Goal: Information Seeking & Learning: Compare options

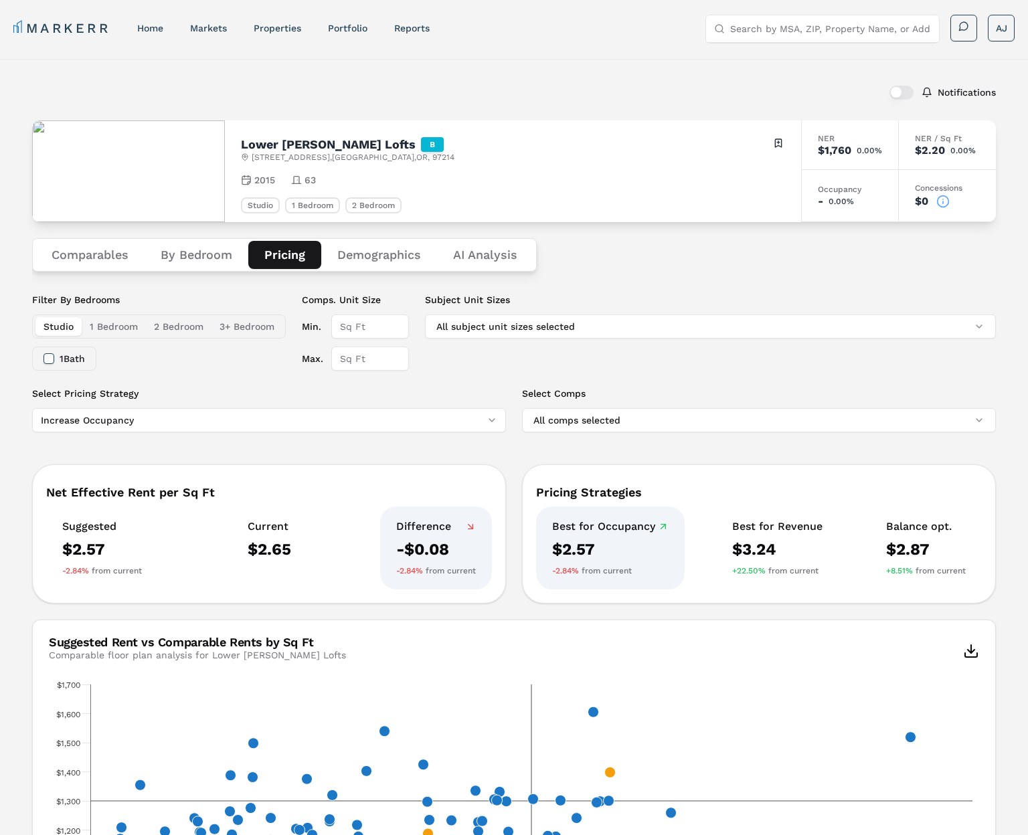
scroll to position [1, 0]
click at [247, 142] on h2 "Lower [PERSON_NAME] Lofts" at bounding box center [328, 144] width 175 height 12
drag, startPoint x: 247, startPoint y: 142, endPoint x: 273, endPoint y: 146, distance: 26.3
click at [251, 143] on h2 "Lower [PERSON_NAME] Lofts" at bounding box center [328, 144] width 175 height 12
drag, startPoint x: 253, startPoint y: 156, endPoint x: 311, endPoint y: 157, distance: 58.2
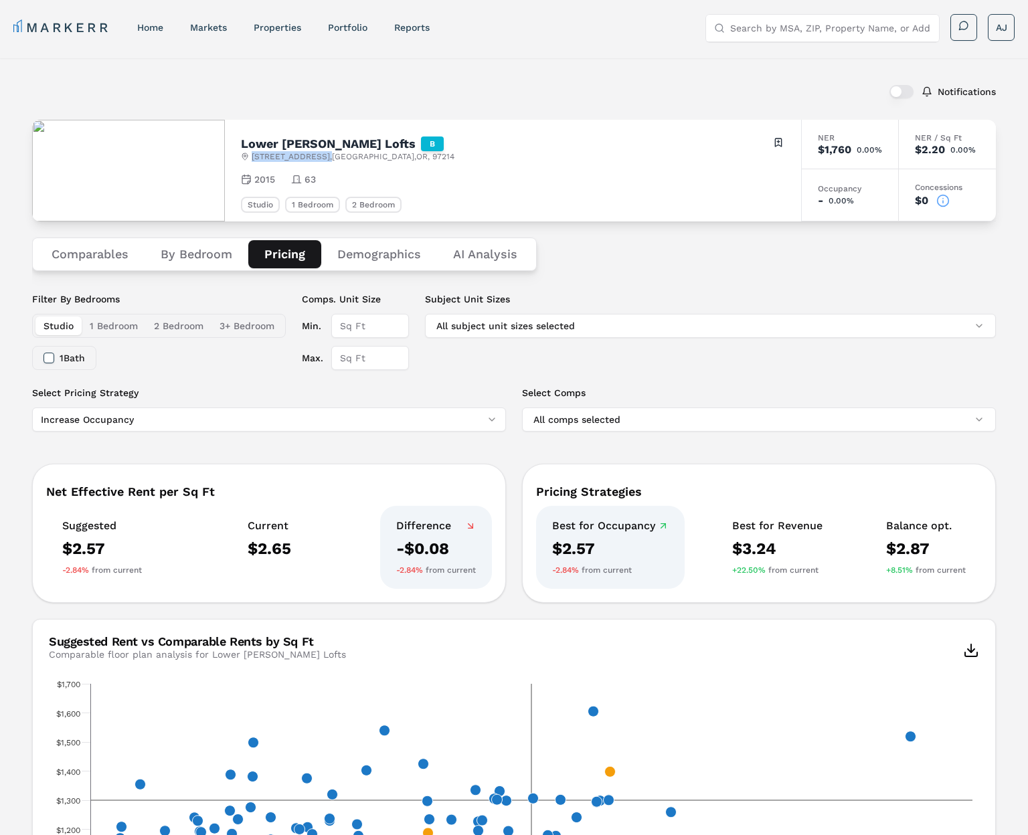
click at [311, 157] on span "[STREET_ADDRESS]" at bounding box center [353, 156] width 203 height 11
copy span "[STREET_ADDRESS]"
click at [794, 28] on input "Search by MSA, ZIP, Property Name, or Address" at bounding box center [830, 28] width 201 height 27
paste input "[STREET_ADDRESS]"
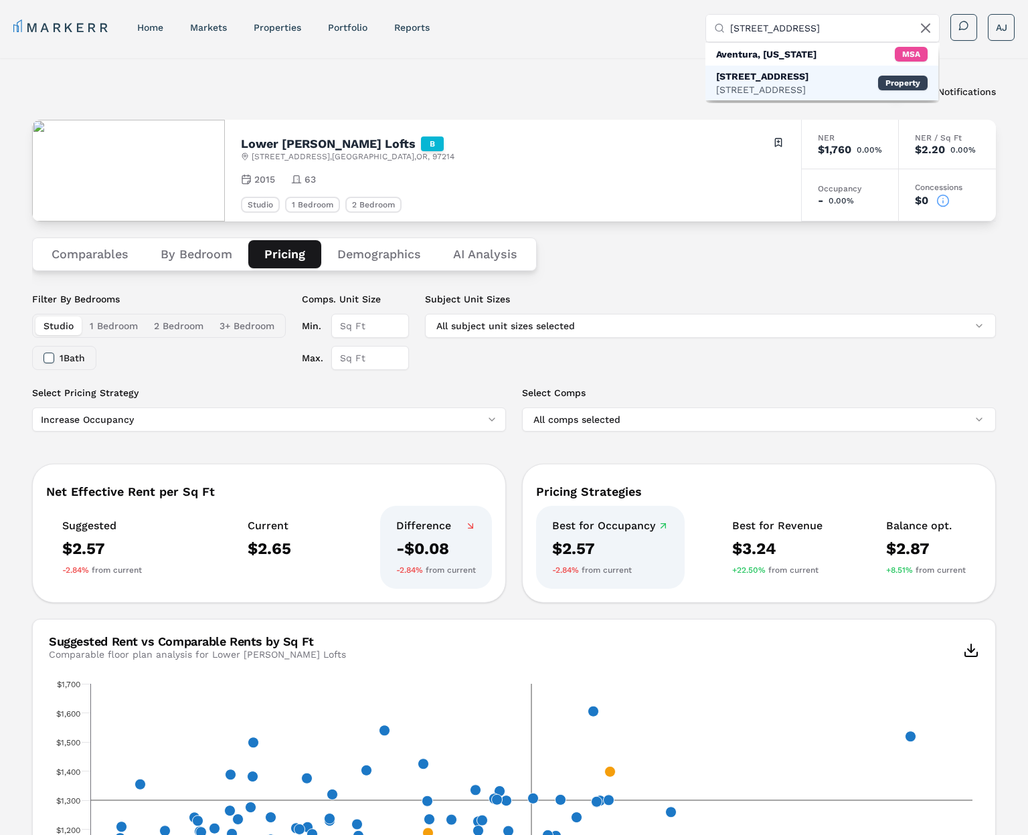
type input "[STREET_ADDRESS]"
click at [772, 84] on div "[STREET_ADDRESS]" at bounding box center [762, 89] width 92 height 13
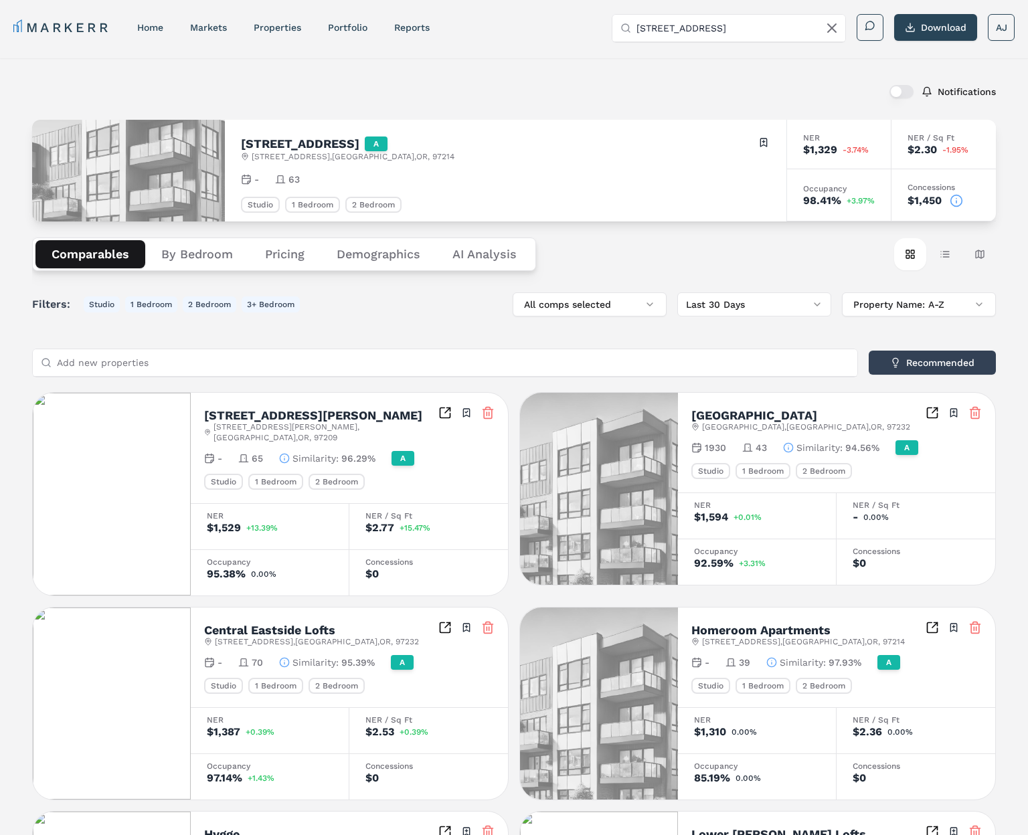
click at [959, 202] on icon at bounding box center [955, 200] width 13 height 13
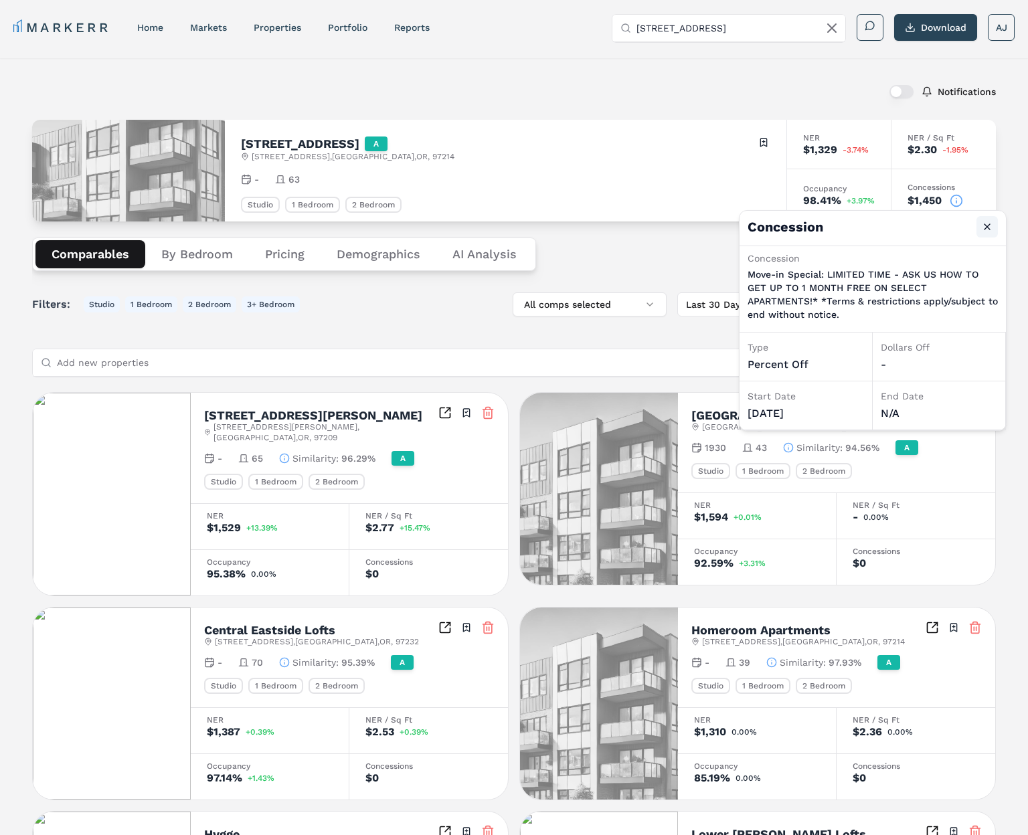
click at [986, 223] on button "Close" at bounding box center [986, 226] width 21 height 21
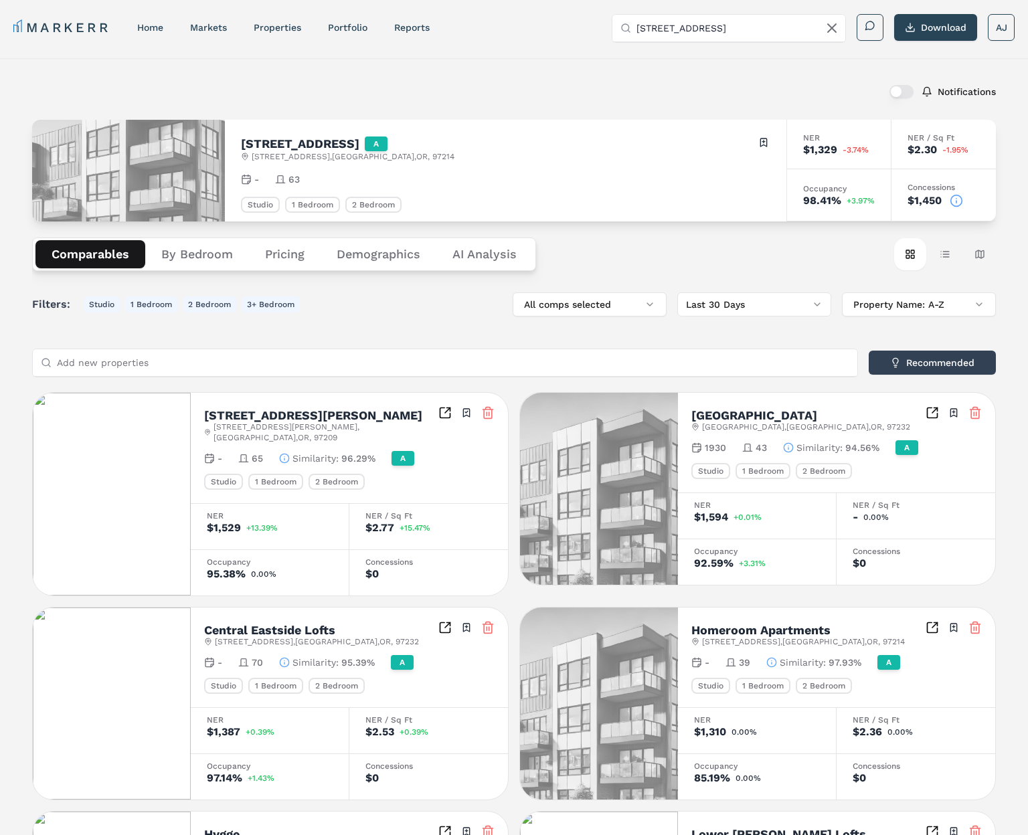
drag, startPoint x: 501, startPoint y: 92, endPoint x: 500, endPoint y: 101, distance: 8.7
click at [501, 93] on div "Notifications" at bounding box center [513, 91] width 963 height 35
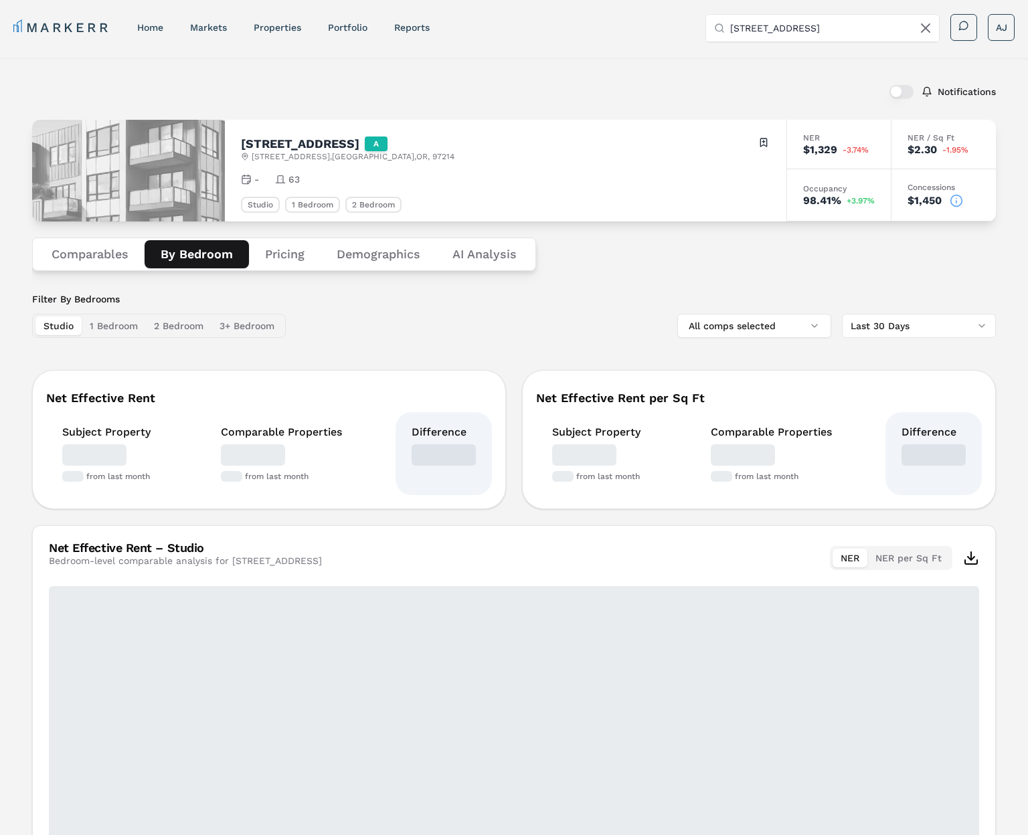
click at [197, 262] on button "By Bedroom" at bounding box center [196, 254] width 104 height 28
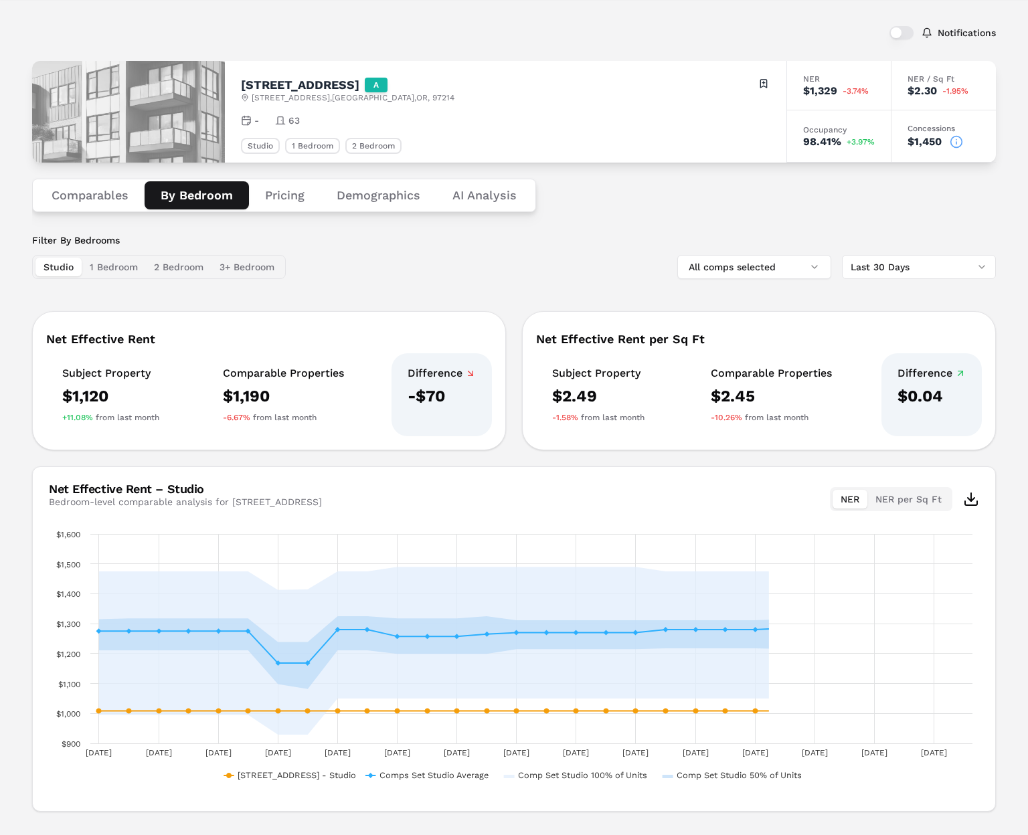
scroll to position [87, 0]
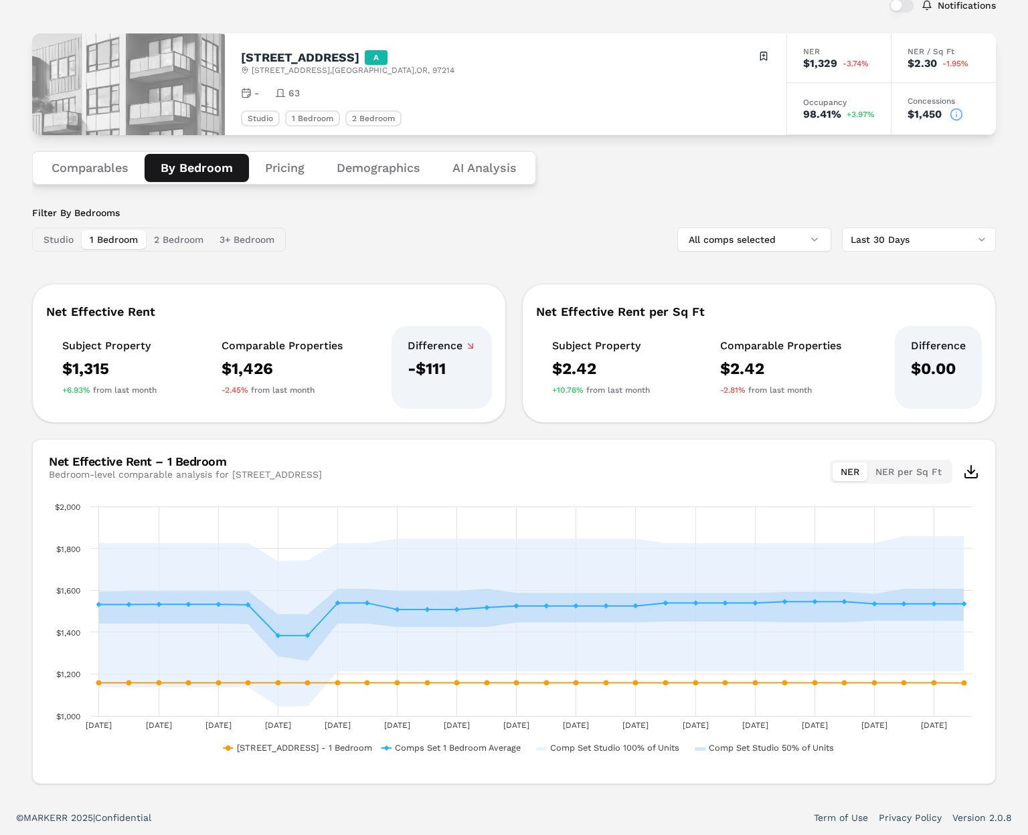
drag, startPoint x: 127, startPoint y: 247, endPoint x: 167, endPoint y: 243, distance: 39.7
click at [140, 246] on button "1 Bedroom" at bounding box center [114, 239] width 64 height 19
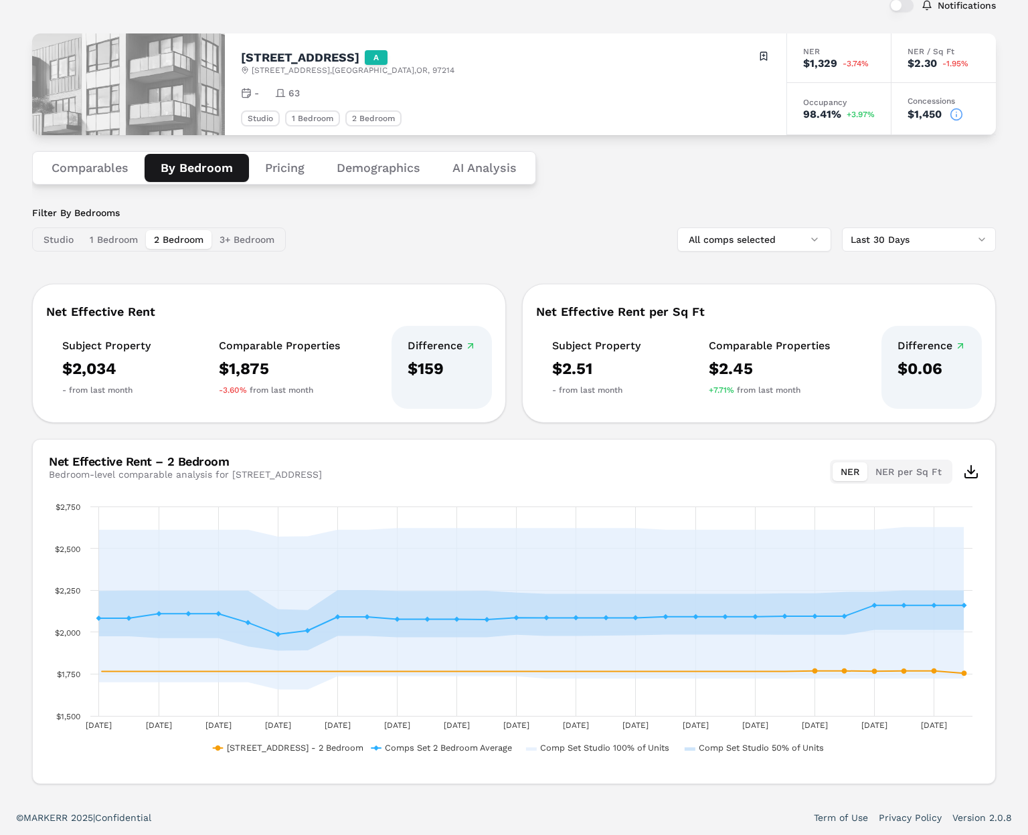
drag, startPoint x: 167, startPoint y: 243, endPoint x: 199, endPoint y: 234, distance: 33.3
click at [167, 243] on button "2 Bedroom" at bounding box center [179, 239] width 66 height 19
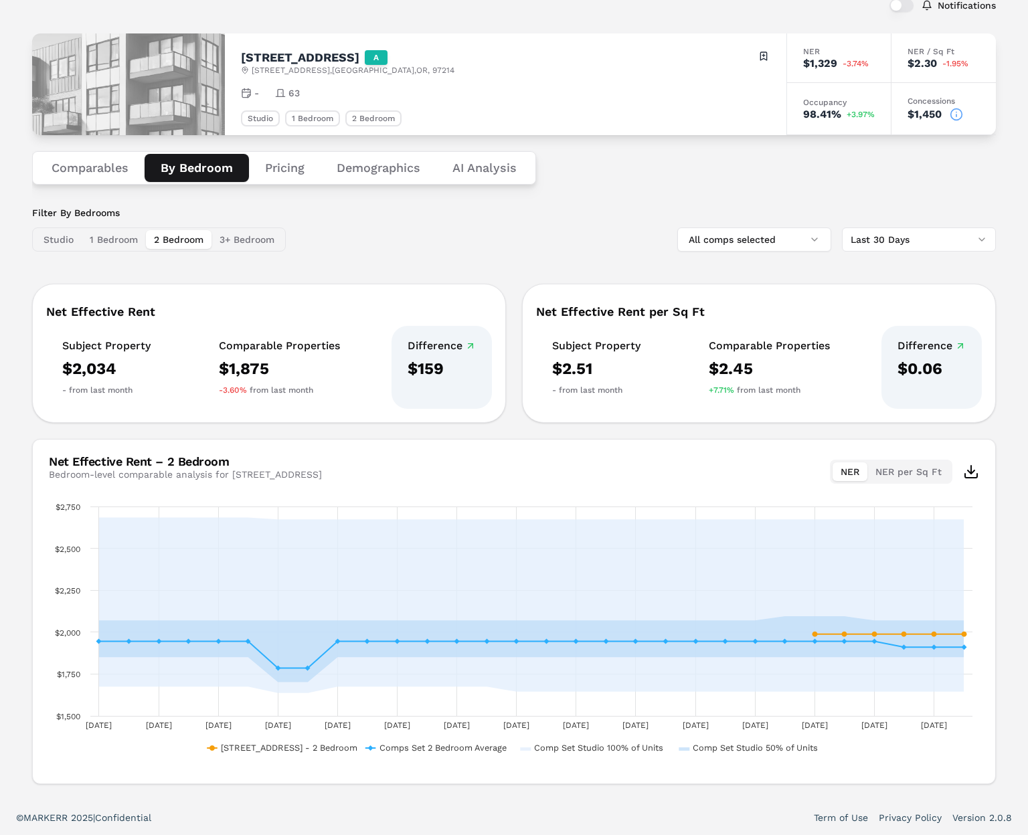
click at [959, 113] on icon at bounding box center [955, 114] width 13 height 13
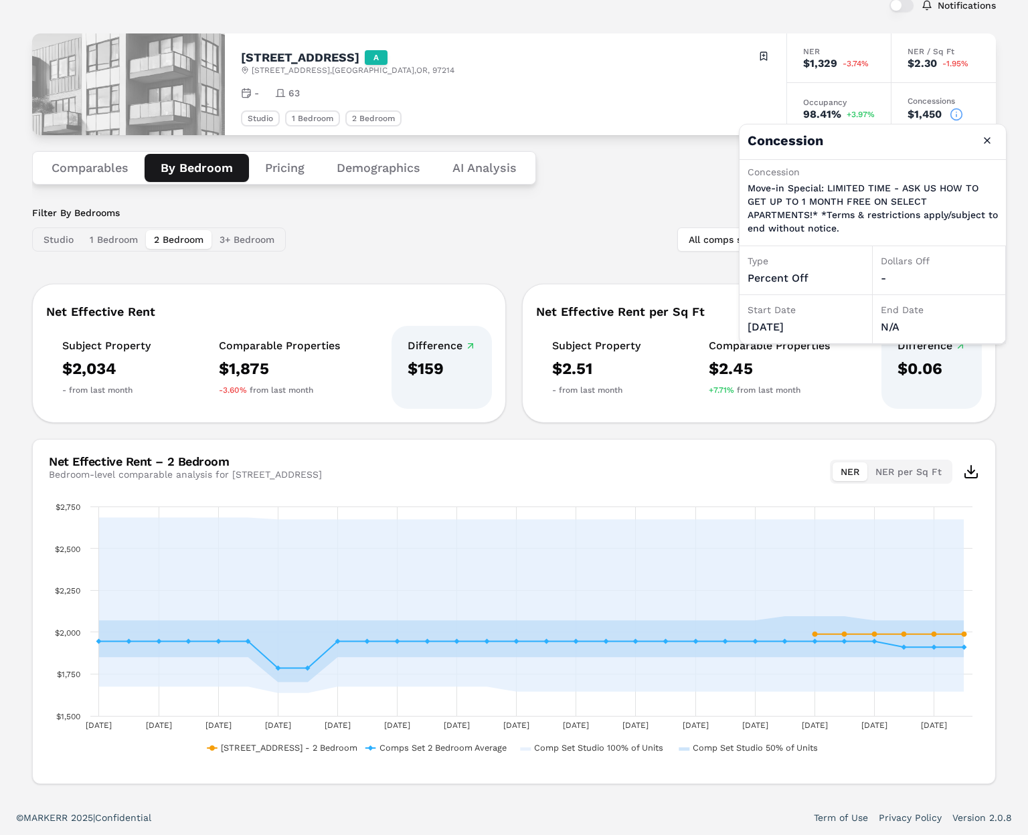
click at [806, 195] on p "Move-in Special: LIMITED TIME - ASK US HOW TO GET UP TO 1 MONTH FREE ON SELECT …" at bounding box center [872, 208] width 250 height 54
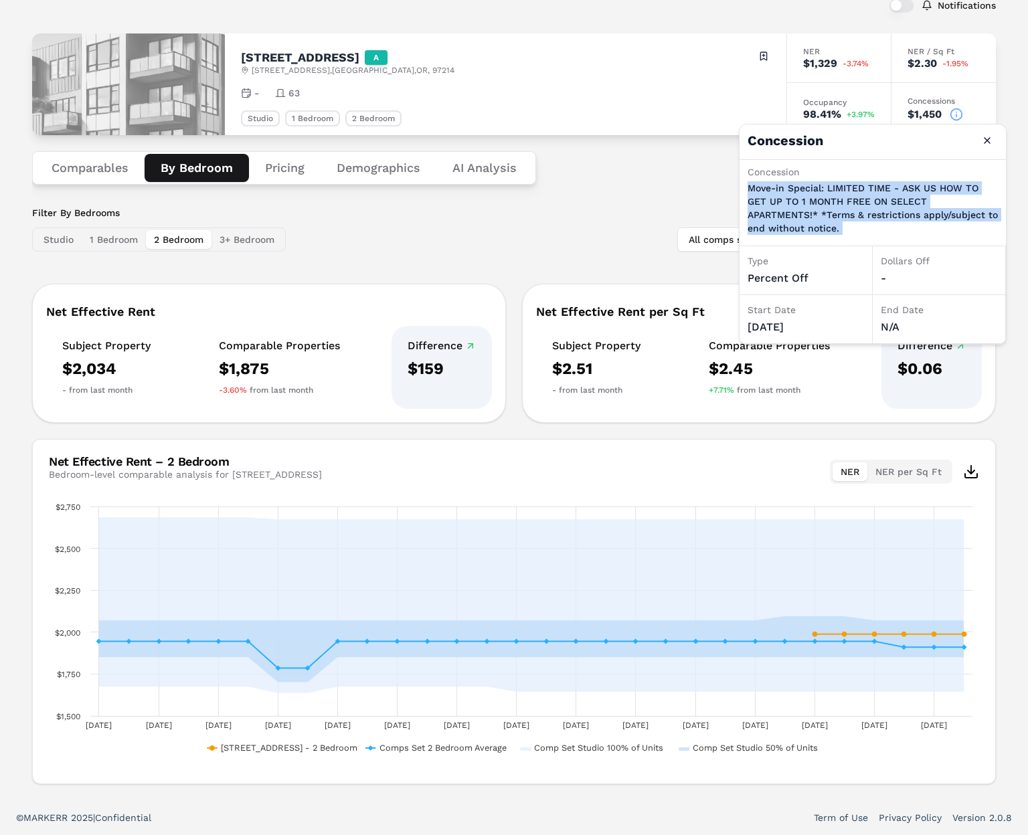
click at [806, 195] on p "Move-in Special: LIMITED TIME - ASK US HOW TO GET UP TO 1 MONTH FREE ON SELECT …" at bounding box center [872, 208] width 250 height 54
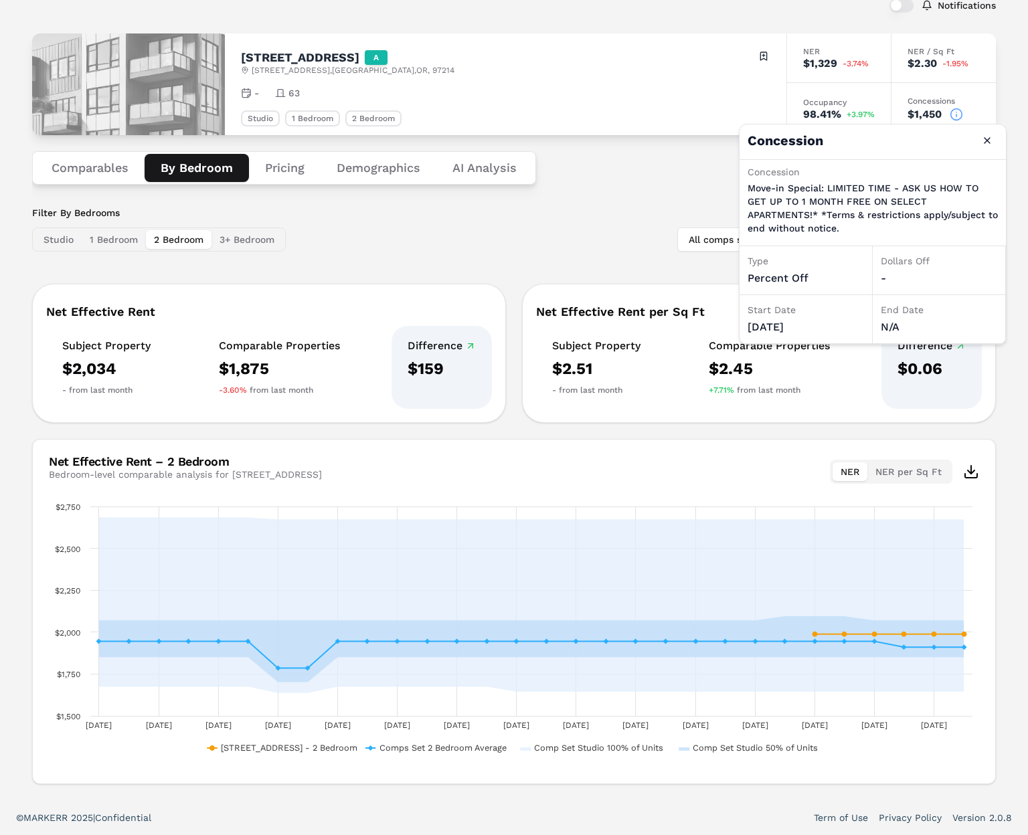
drag, startPoint x: 614, startPoint y: 156, endPoint x: 664, endPoint y: 191, distance: 60.9
click at [615, 157] on div "Comparables By Bedroom Pricing Demographics AI Analysis" at bounding box center [513, 168] width 963 height 66
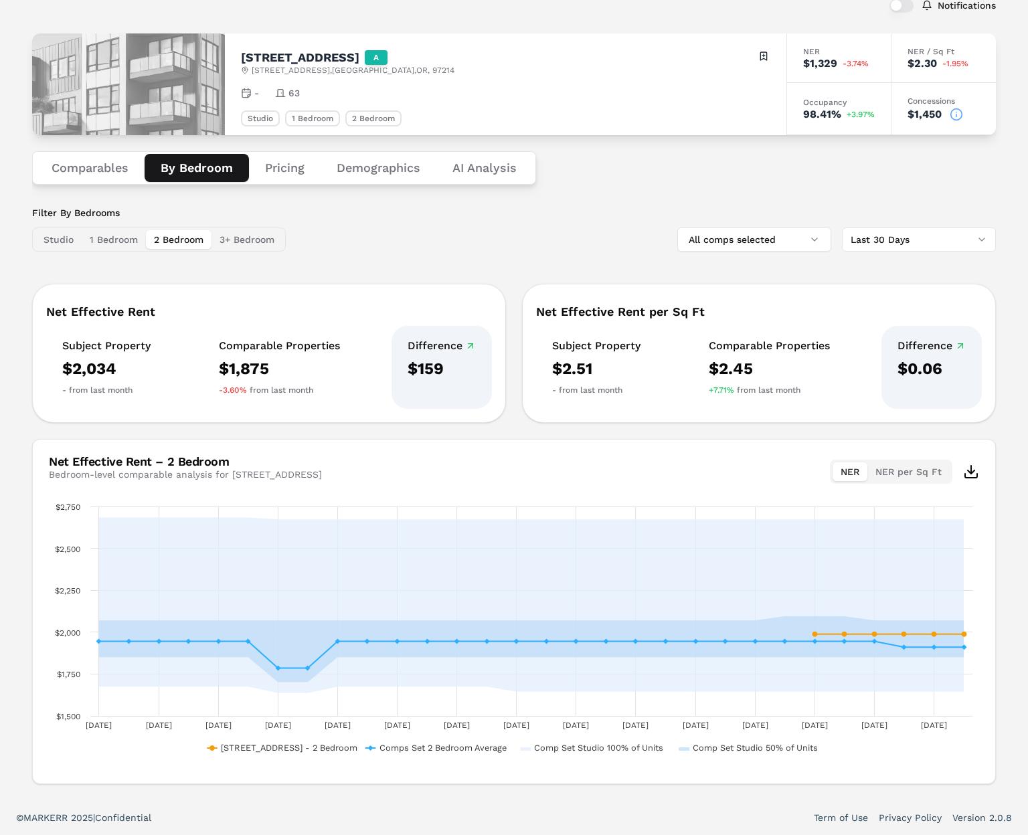
click at [953, 114] on icon at bounding box center [955, 114] width 13 height 13
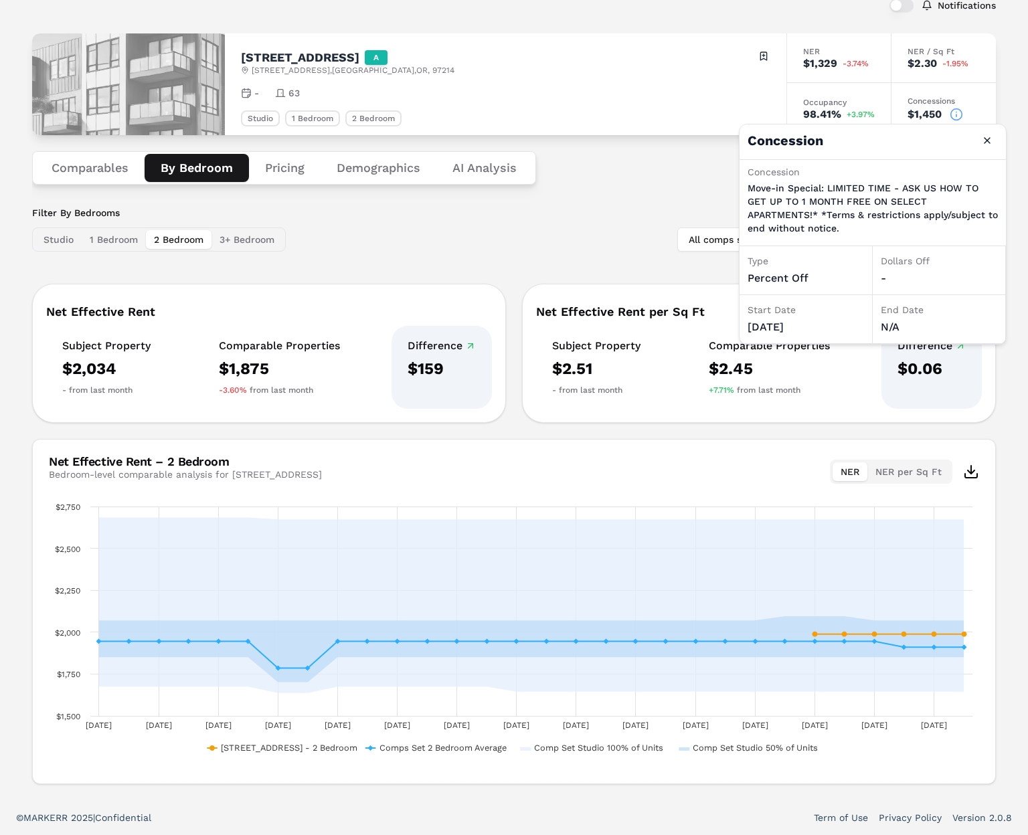
click at [787, 199] on p "Move-in Special: LIMITED TIME - ASK US HOW TO GET UP TO 1 MONTH FREE ON SELECT …" at bounding box center [872, 208] width 250 height 54
click at [786, 199] on p "Move-in Special: LIMITED TIME - ASK US HOW TO GET UP TO 1 MONTH FREE ON SELECT …" at bounding box center [872, 208] width 250 height 54
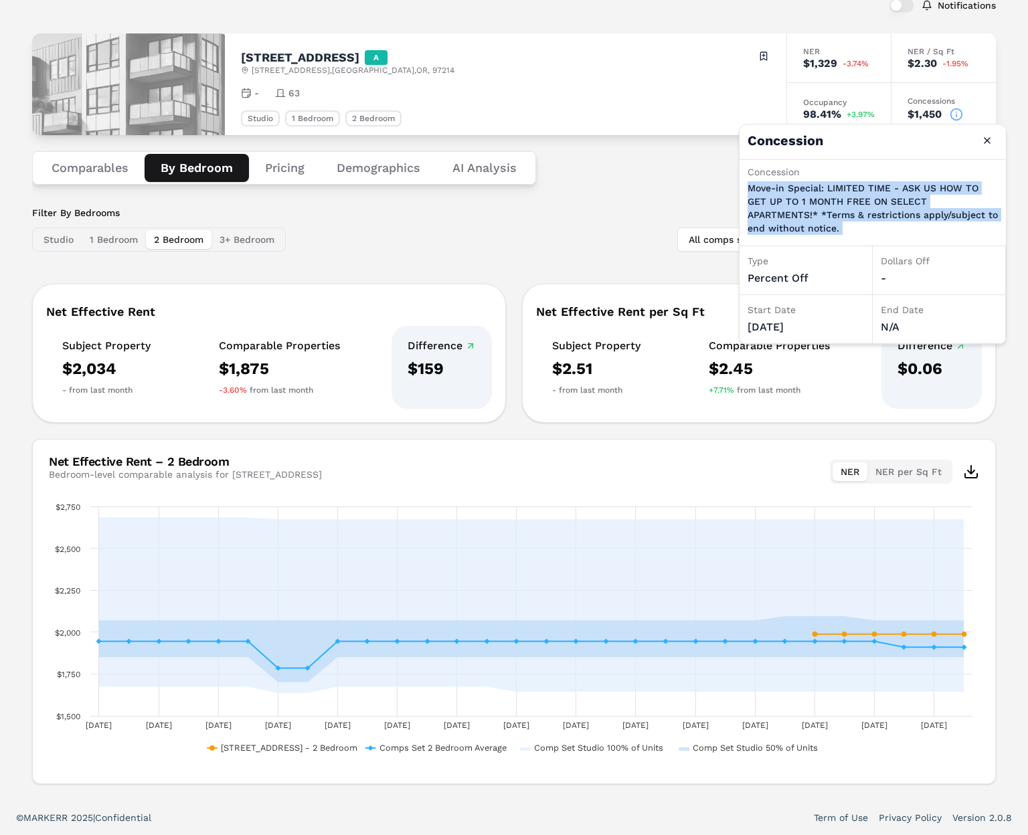
click at [786, 199] on p "Move-in Special: LIMITED TIME - ASK US HOW TO GET UP TO 1 MONTH FREE ON SELECT …" at bounding box center [872, 208] width 250 height 54
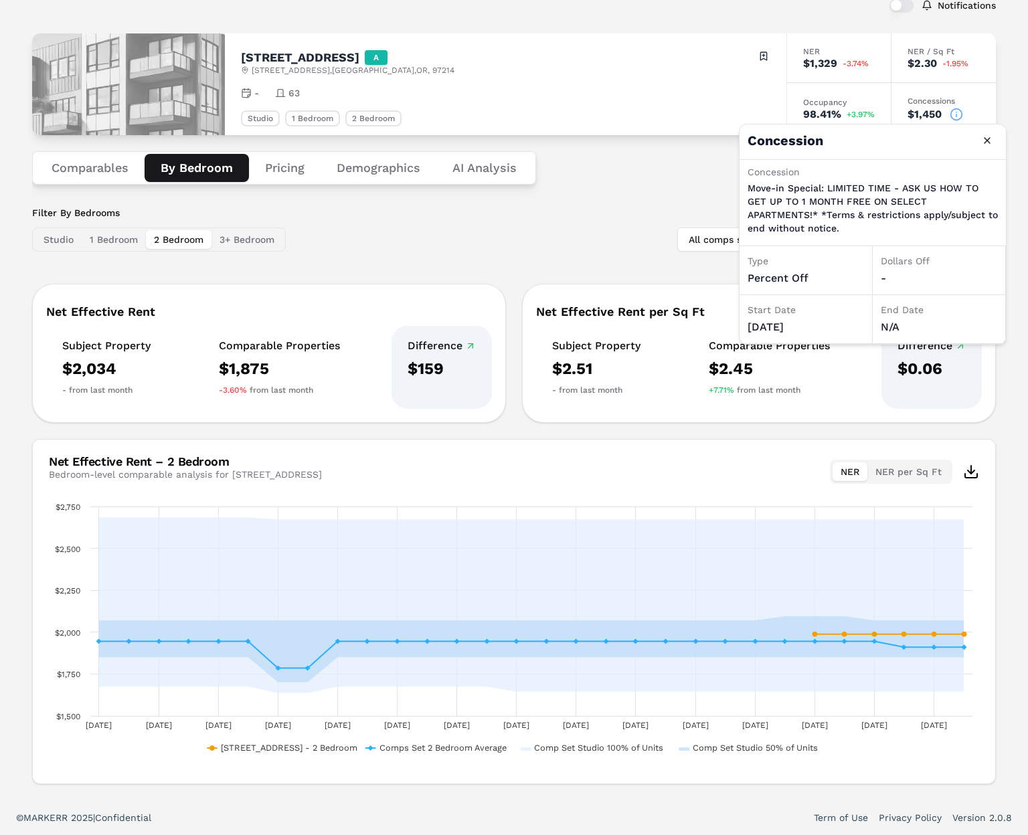
drag, startPoint x: 595, startPoint y: 186, endPoint x: 603, endPoint y: 188, distance: 7.6
click at [598, 187] on div "Comparables By Bedroom Pricing Demographics AI Analysis" at bounding box center [513, 168] width 963 height 66
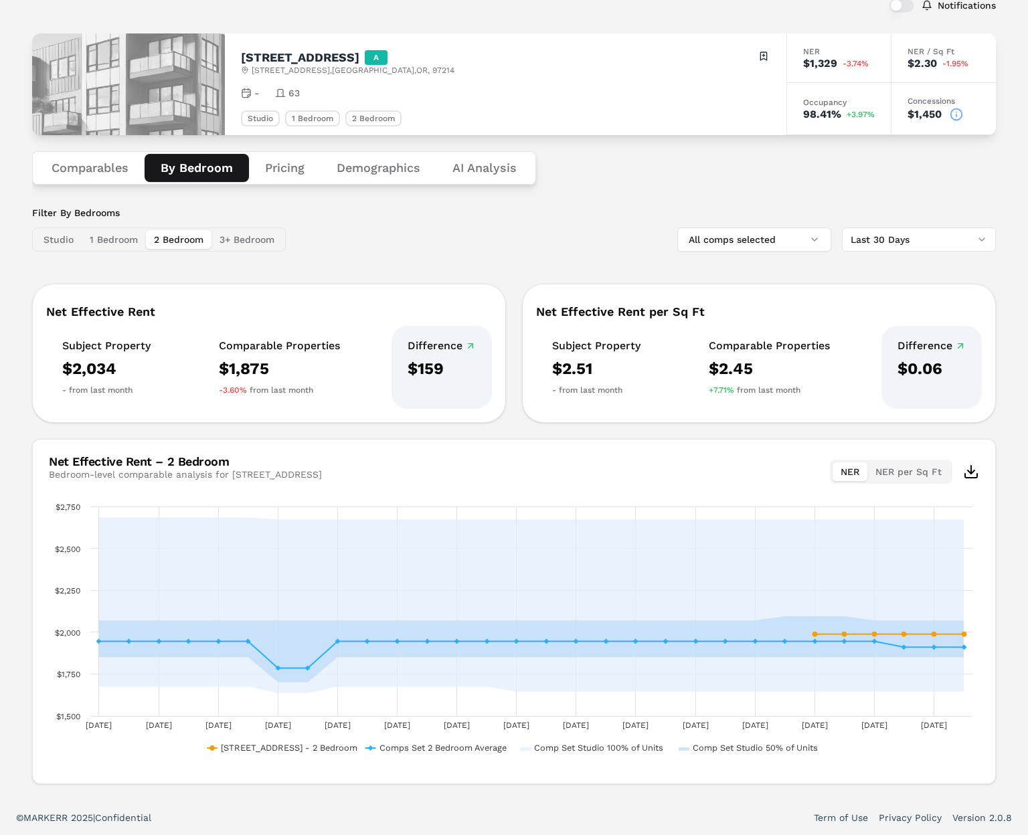
scroll to position [0, 0]
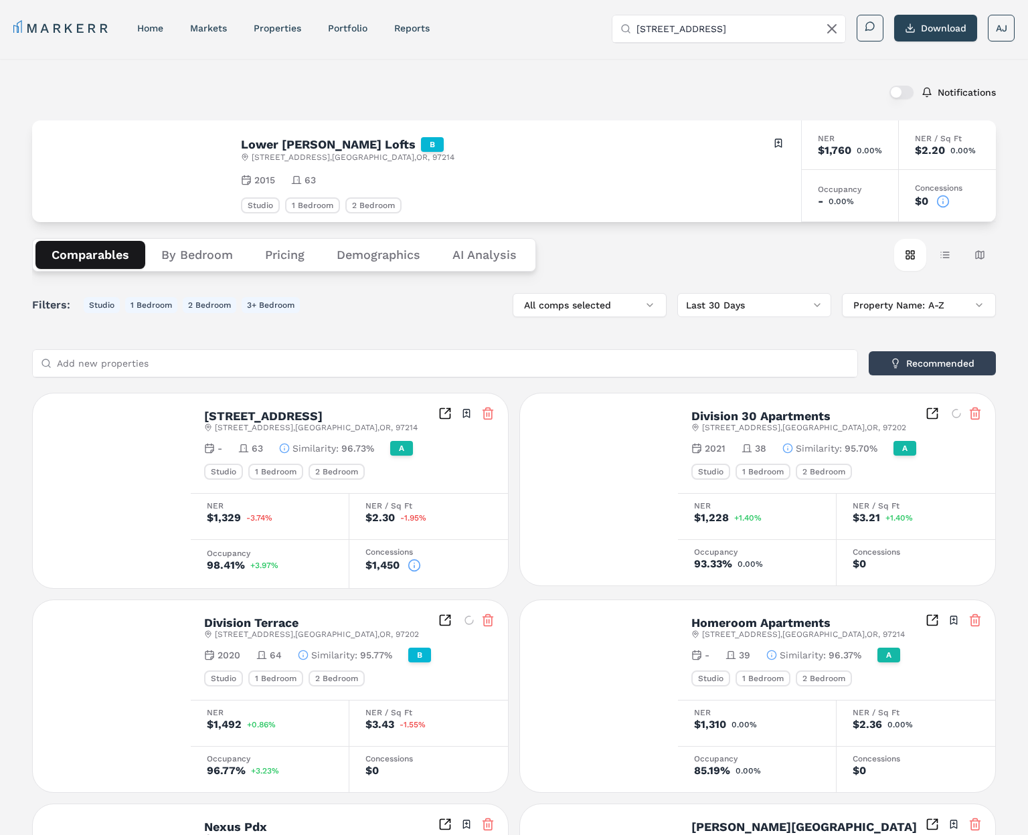
scroll to position [1, 0]
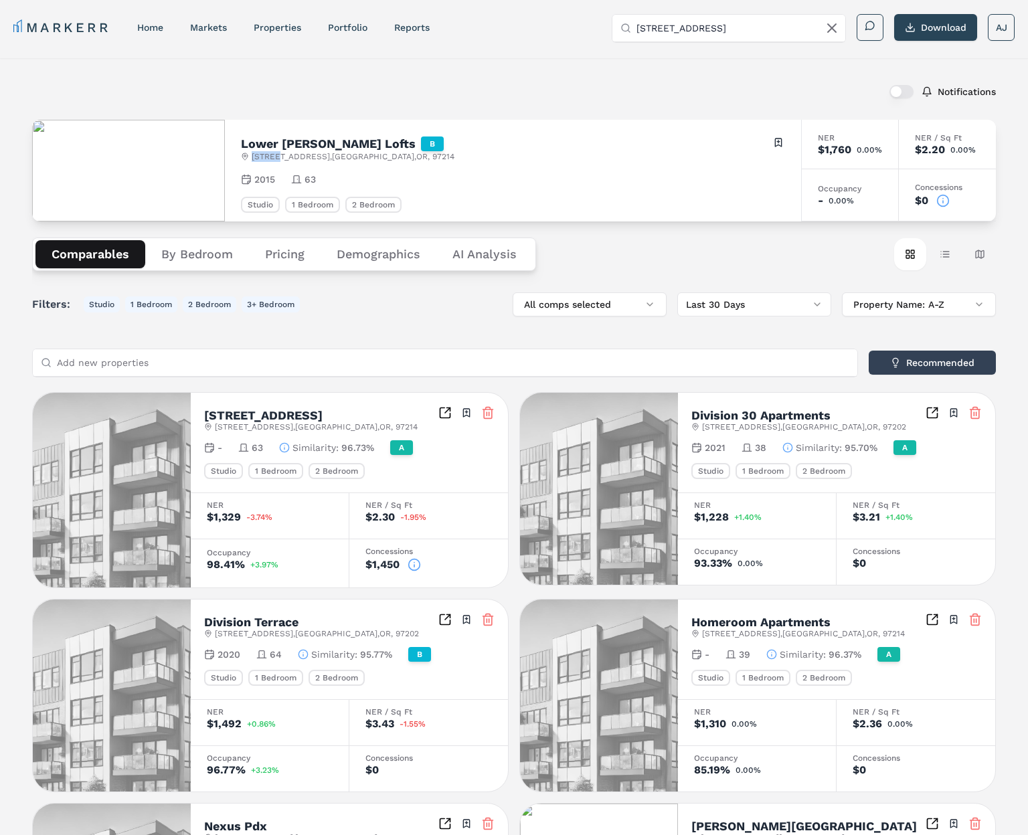
drag, startPoint x: 254, startPoint y: 155, endPoint x: 276, endPoint y: 157, distance: 22.8
click at [276, 157] on span "[STREET_ADDRESS]" at bounding box center [353, 156] width 203 height 11
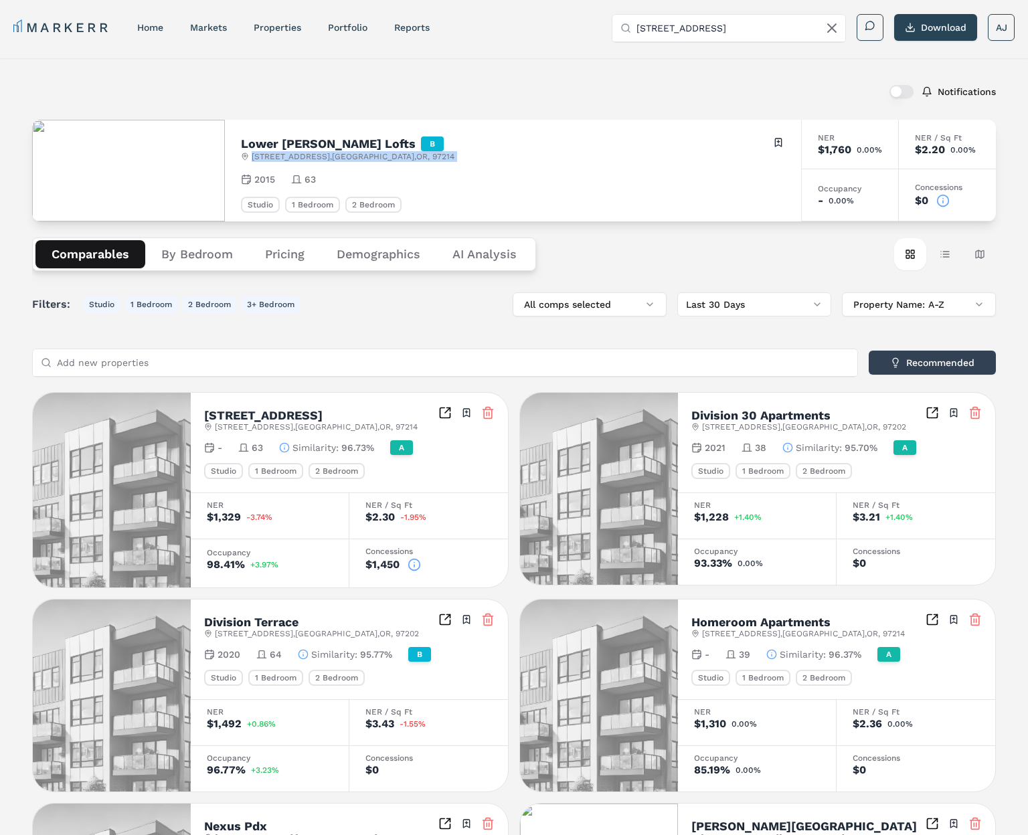
copy div "[STREET_ADDRESS]"
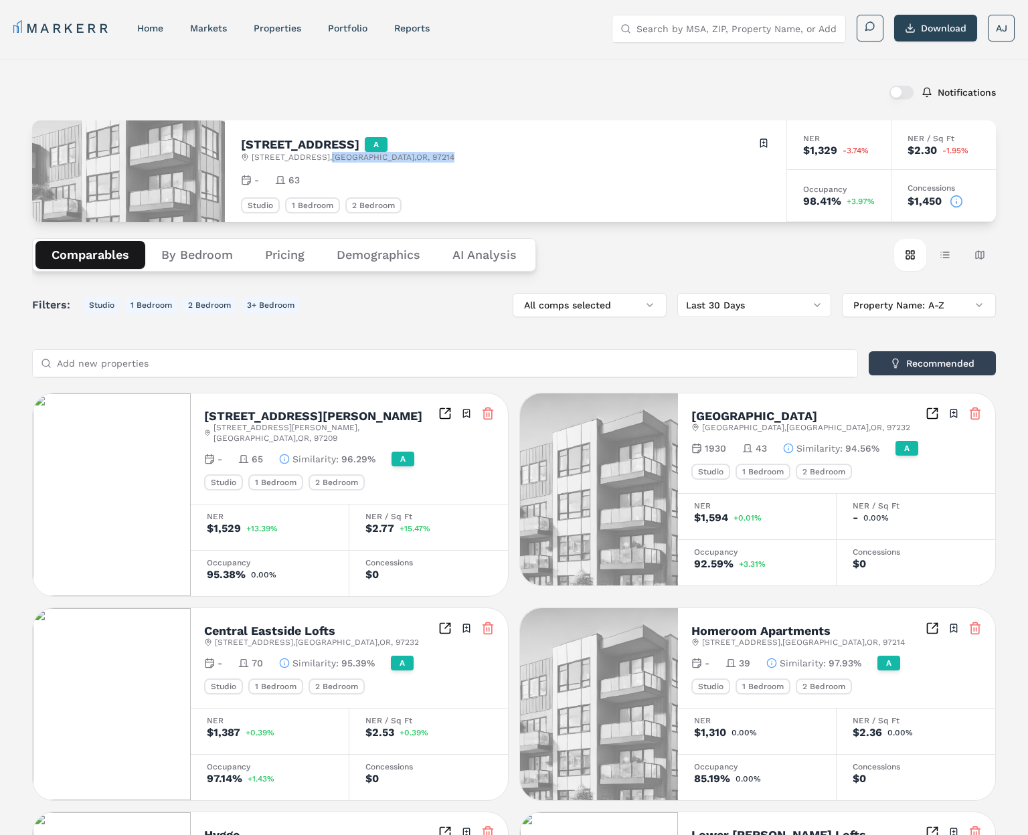
drag, startPoint x: 403, startPoint y: 156, endPoint x: 316, endPoint y: 155, distance: 87.0
click at [316, 155] on div "[STREET_ADDRESS] Toggle portfolio menu" at bounding box center [505, 149] width 529 height 26
copy span "ortland , OR , 97214"
